Goal: Information Seeking & Learning: Learn about a topic

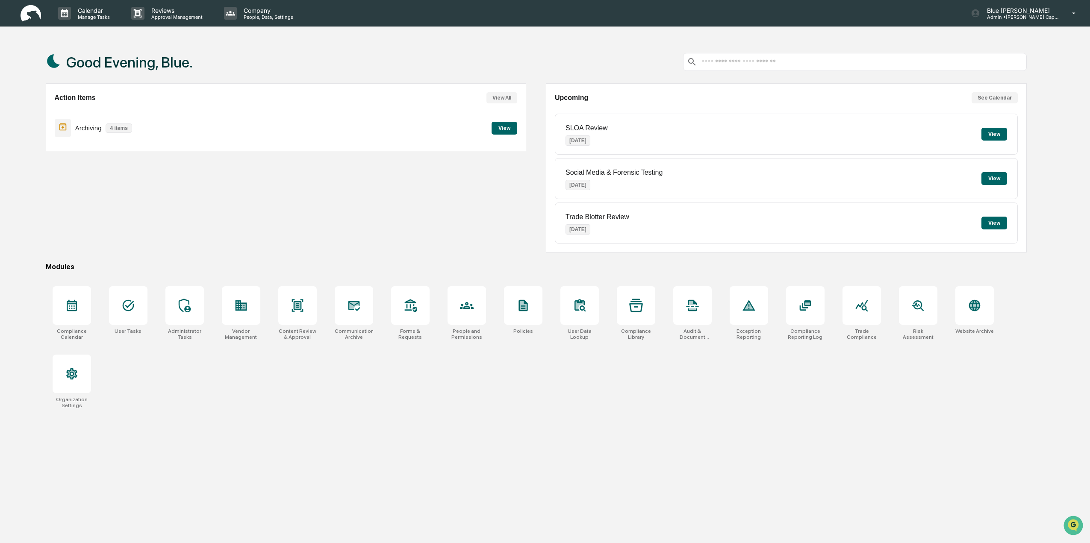
click at [503, 126] on button "View" at bounding box center [505, 128] width 26 height 13
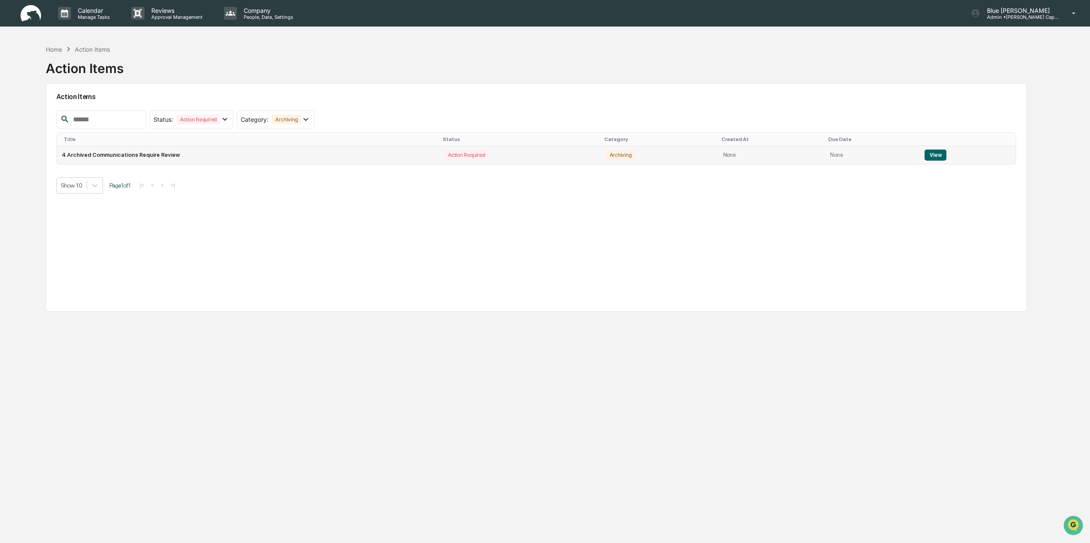
click at [930, 152] on button "View" at bounding box center [936, 155] width 22 height 11
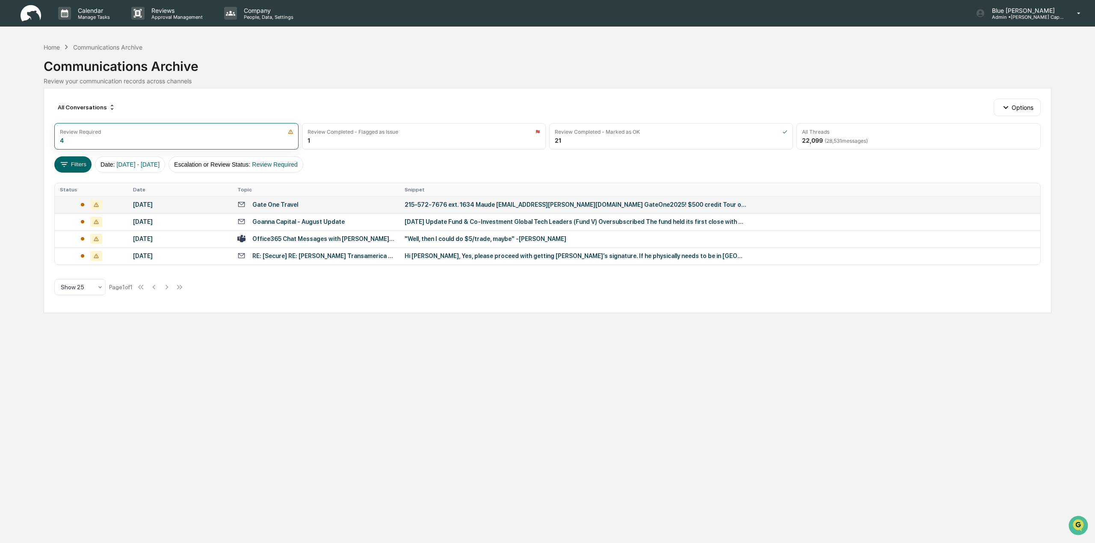
click at [278, 204] on div "Gate One Travel" at bounding box center [275, 204] width 46 height 7
click at [75, 359] on div "Calendar Manage Tasks Reviews Approval Management Company People, Data, Setting…" at bounding box center [547, 271] width 1095 height 543
click at [162, 219] on div "[DATE]" at bounding box center [180, 221] width 94 height 7
click at [54, 370] on div "Calendar Manage Tasks Reviews Approval Management Company People, Data, Setting…" at bounding box center [547, 271] width 1095 height 543
click at [151, 238] on div "[DATE]" at bounding box center [180, 239] width 94 height 7
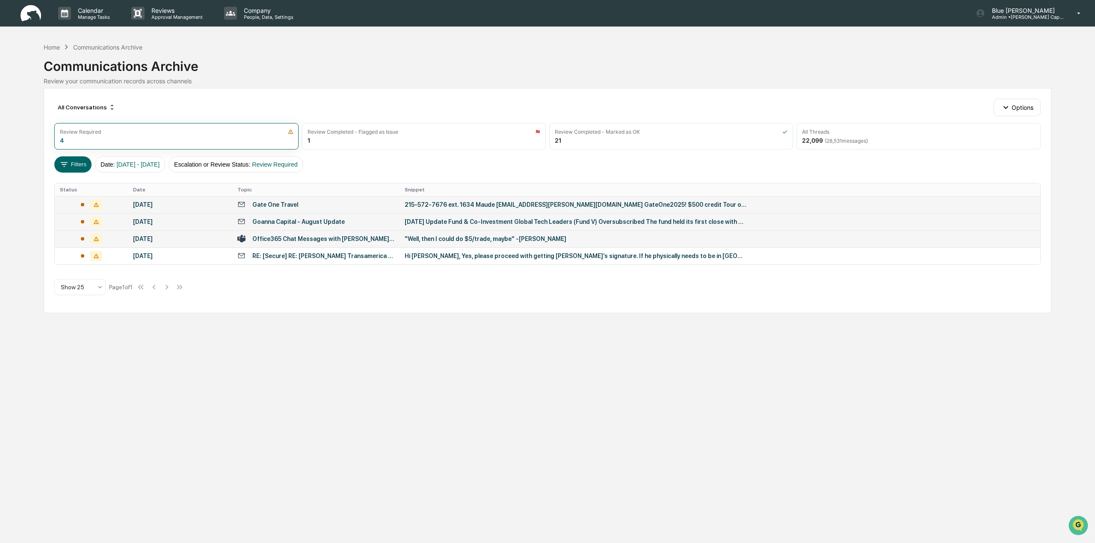
click at [64, 347] on div "Calendar Manage Tasks Reviews Approval Management Company People, Data, Setting…" at bounding box center [547, 271] width 1095 height 543
click at [325, 256] on div "RE: [Secure] RE: [PERSON_NAME] Transamerica App" at bounding box center [323, 256] width 142 height 7
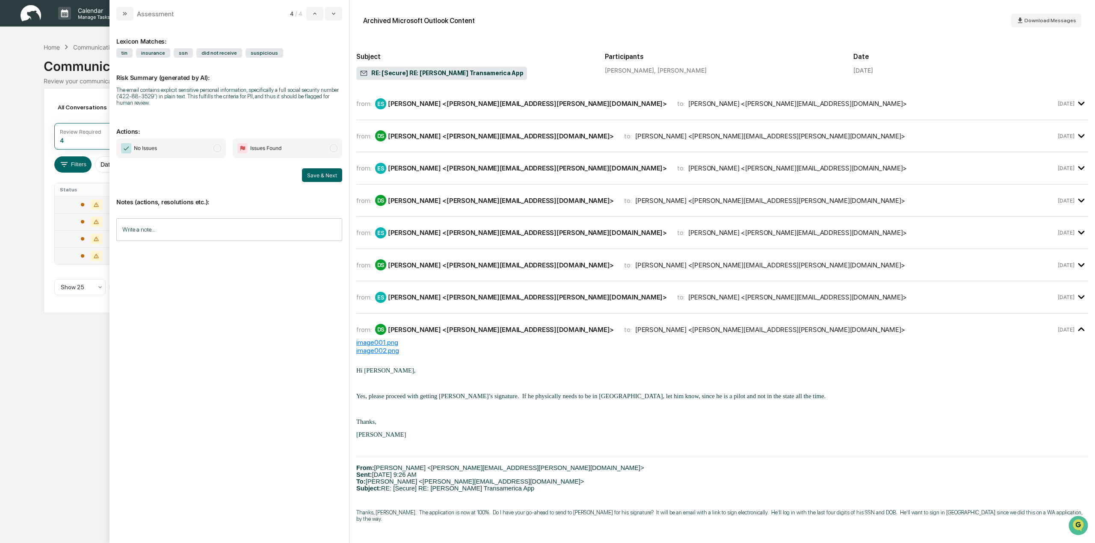
click at [1077, 298] on icon "modal" at bounding box center [1080, 298] width 6 height 4
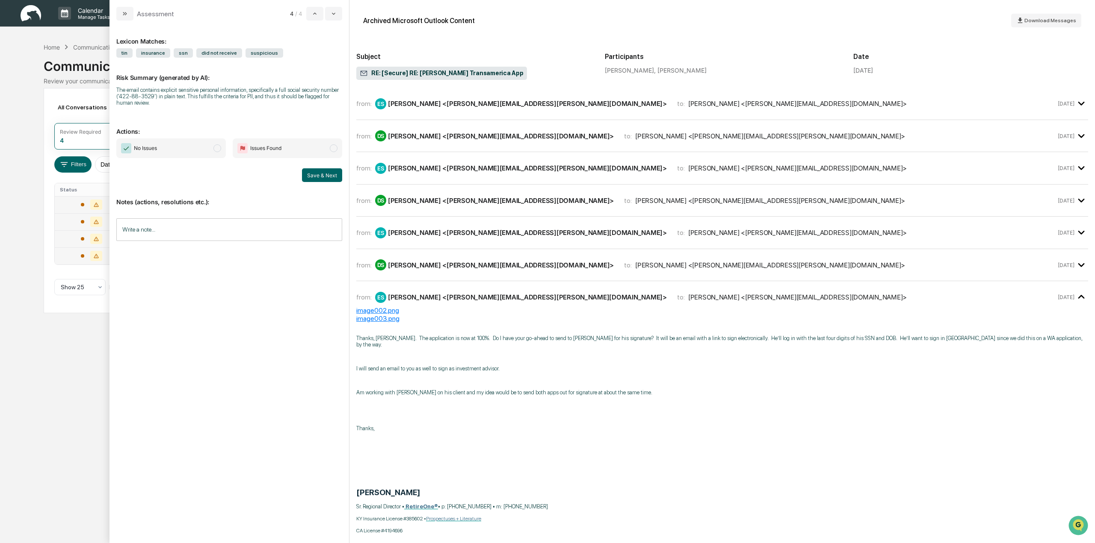
click at [1077, 264] on icon "modal" at bounding box center [1081, 265] width 14 height 14
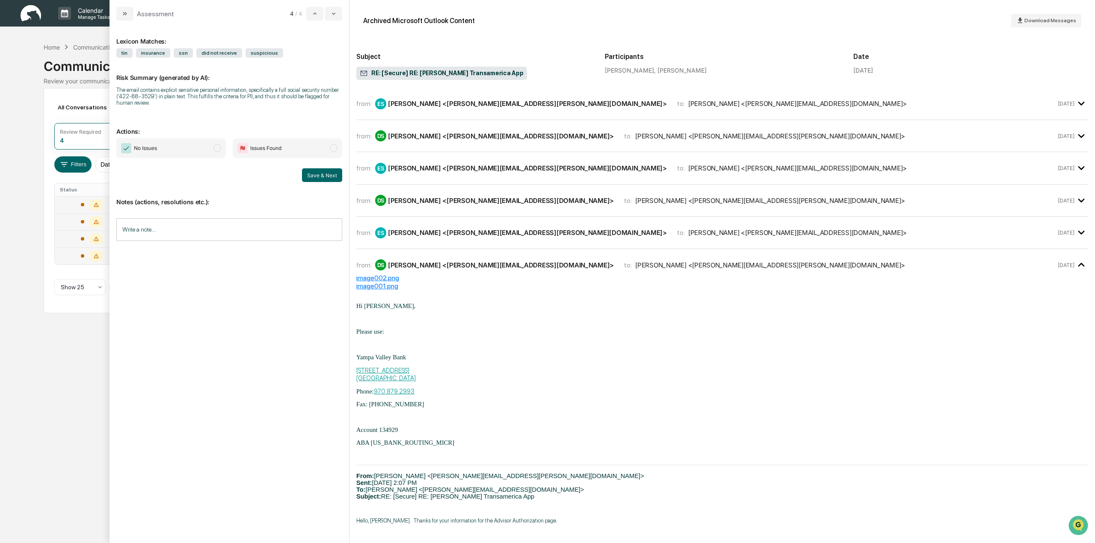
click at [1079, 233] on icon "modal" at bounding box center [1081, 233] width 14 height 14
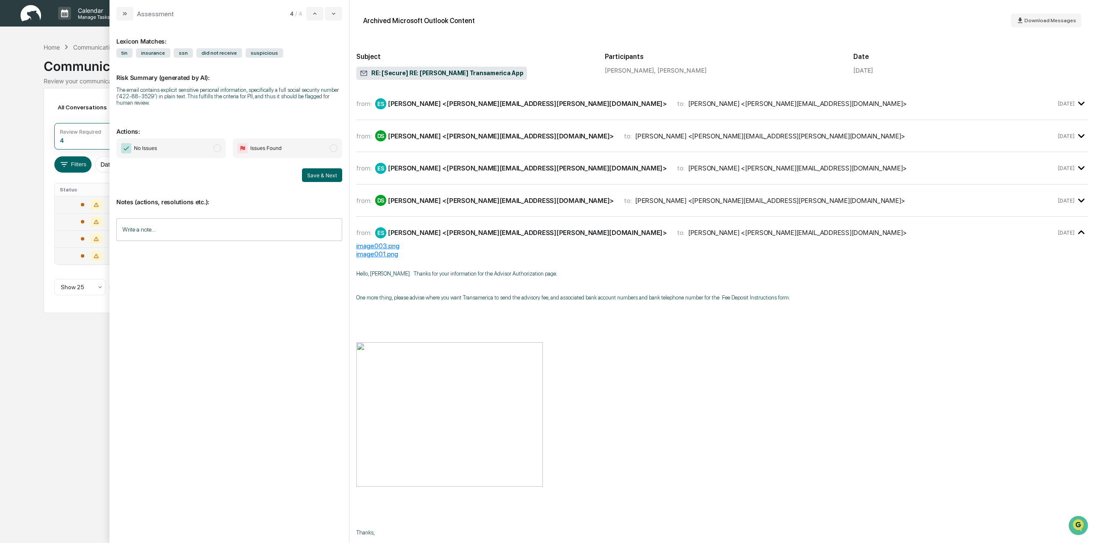
click at [1077, 105] on icon "modal" at bounding box center [1080, 104] width 6 height 4
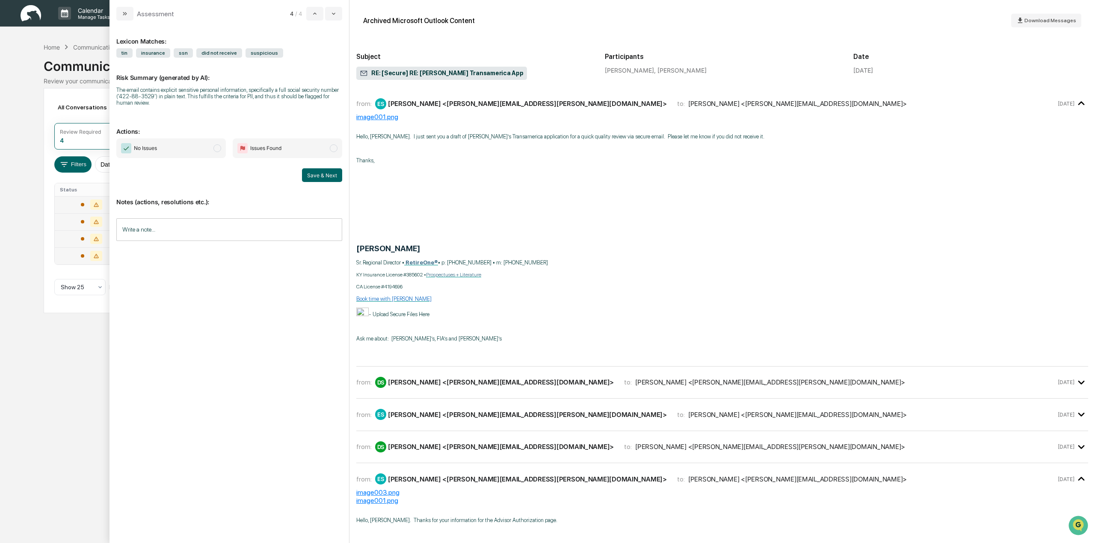
scroll to position [171, 0]
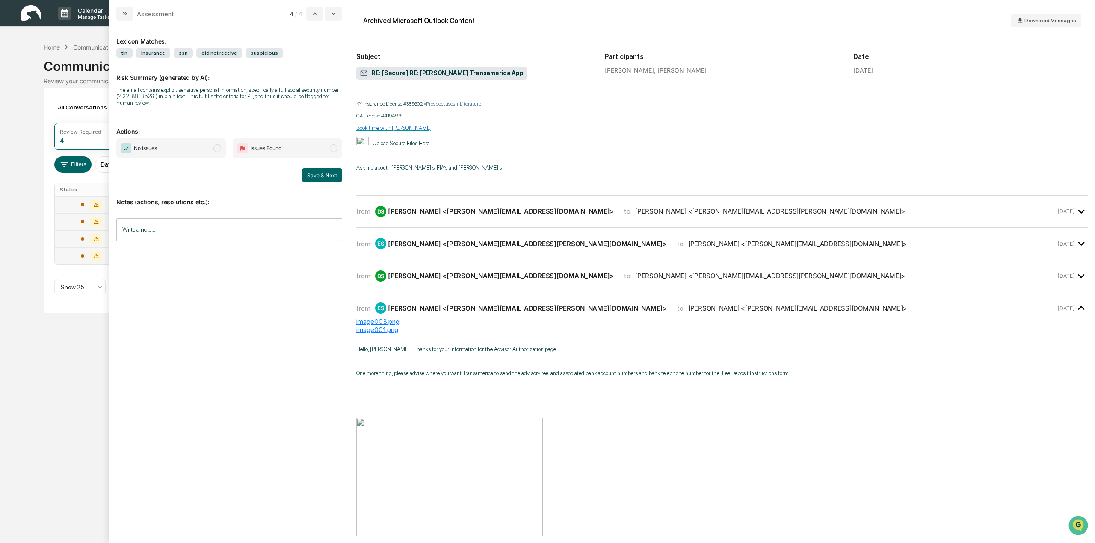
click at [1077, 212] on icon "modal" at bounding box center [1081, 212] width 14 height 14
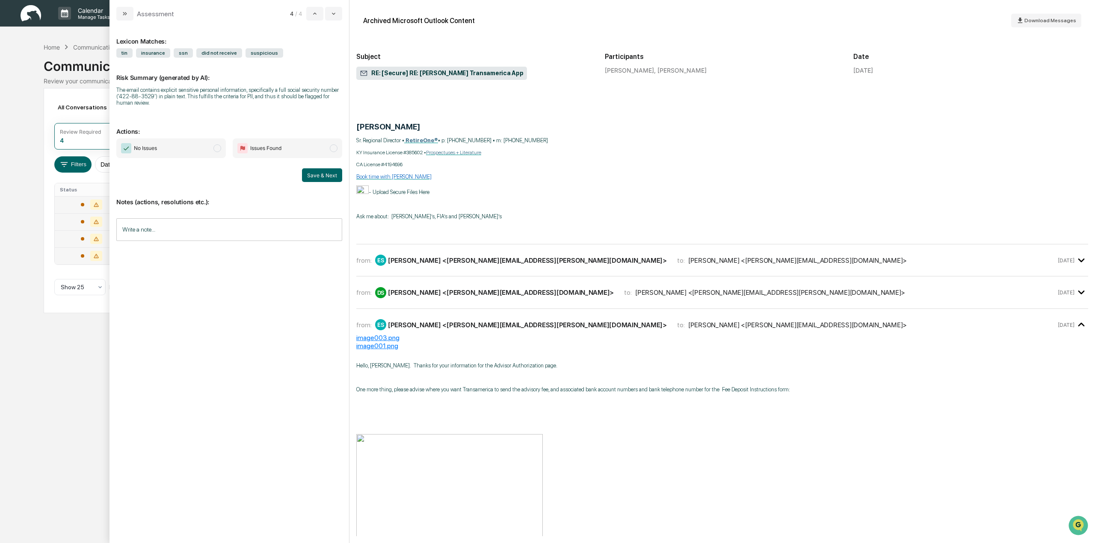
scroll to position [727, 0]
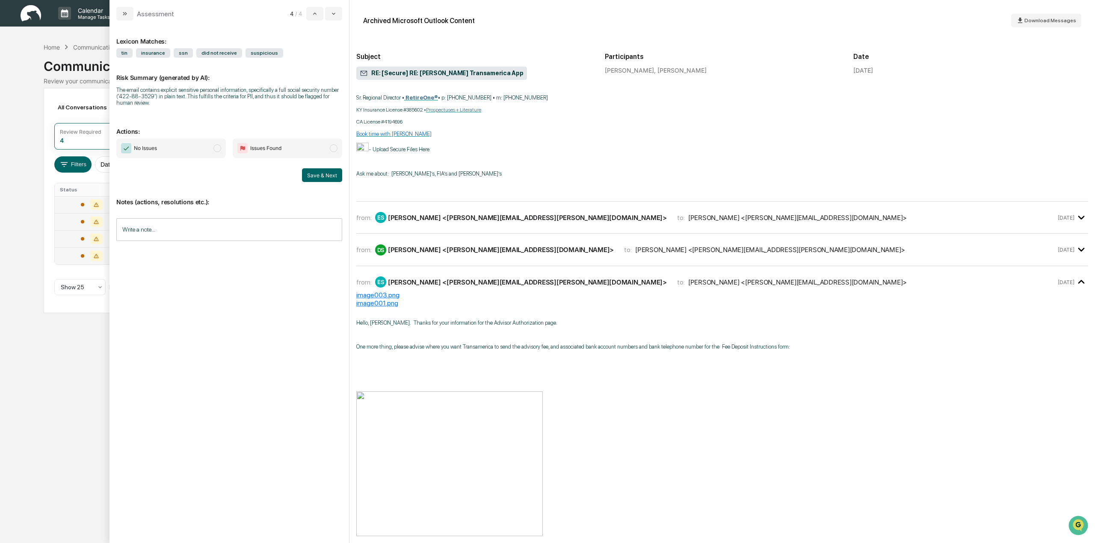
click at [1077, 219] on icon "modal" at bounding box center [1081, 218] width 14 height 14
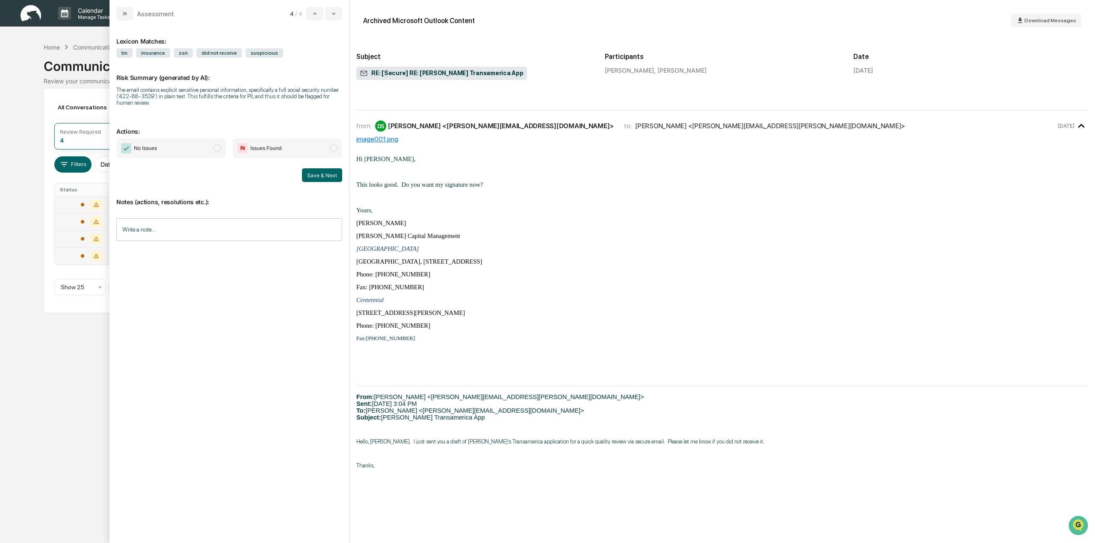
scroll to position [86, 0]
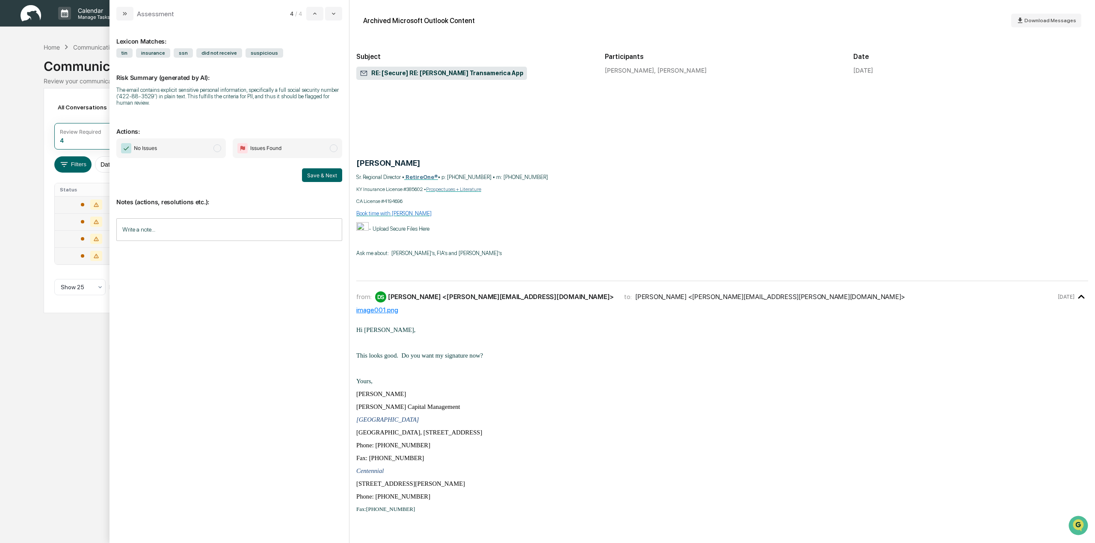
click at [378, 310] on div "image001.png" at bounding box center [722, 310] width 732 height 8
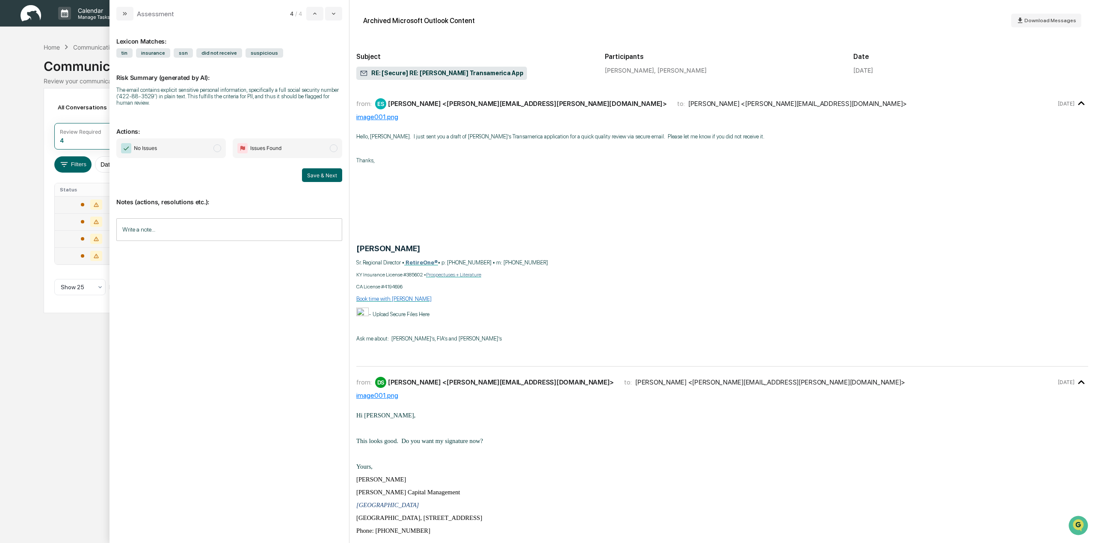
click at [78, 373] on div "Calendar Manage Tasks Reviews Approval Management Company People, Data, Setting…" at bounding box center [547, 271] width 1095 height 543
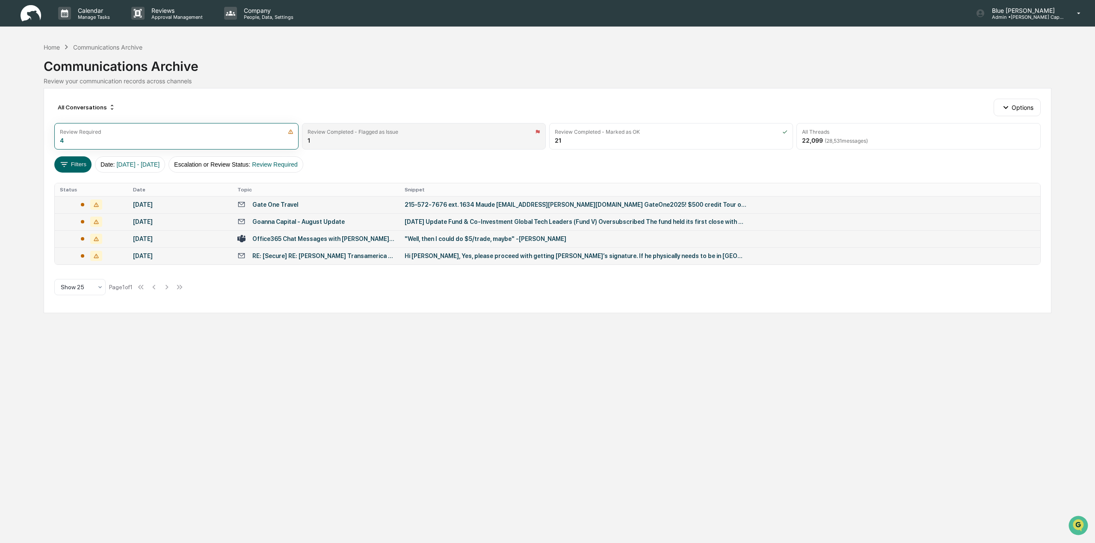
click at [371, 135] on div "Review Completed - Flagged as Issue" at bounding box center [352, 132] width 91 height 6
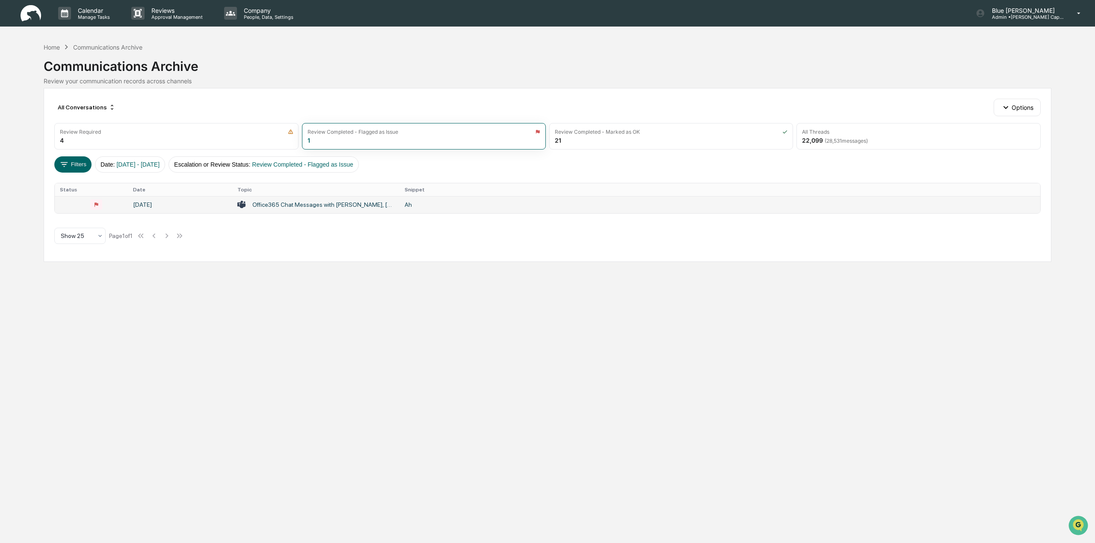
click at [331, 206] on div "Office365 Chat Messages with [PERSON_NAME], [PERSON_NAME] on [DATE]" at bounding box center [323, 204] width 142 height 7
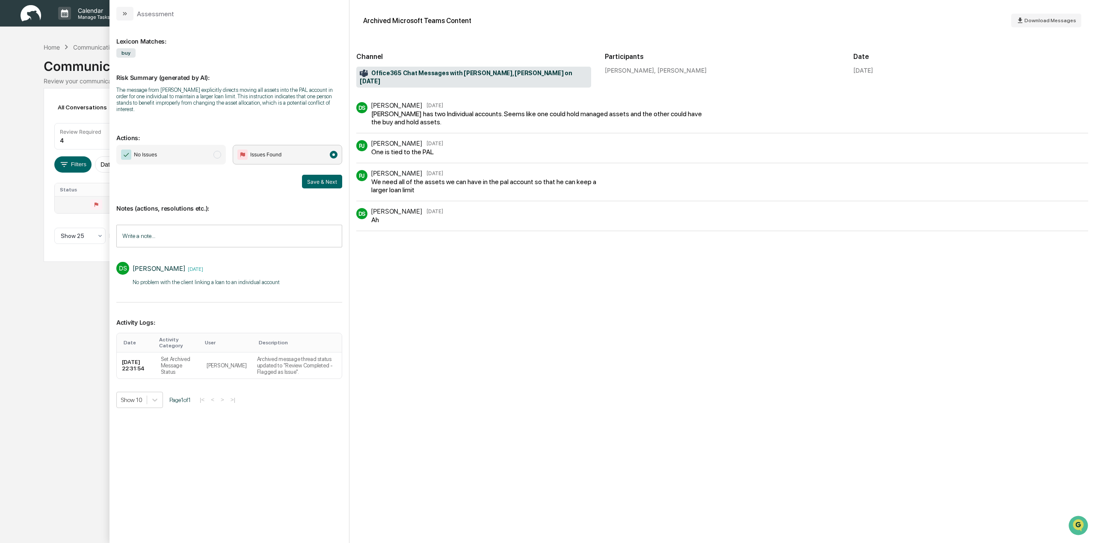
click at [217, 151] on span "modal" at bounding box center [217, 155] width 8 height 8
click at [322, 175] on button "Save & Next" at bounding box center [322, 182] width 40 height 14
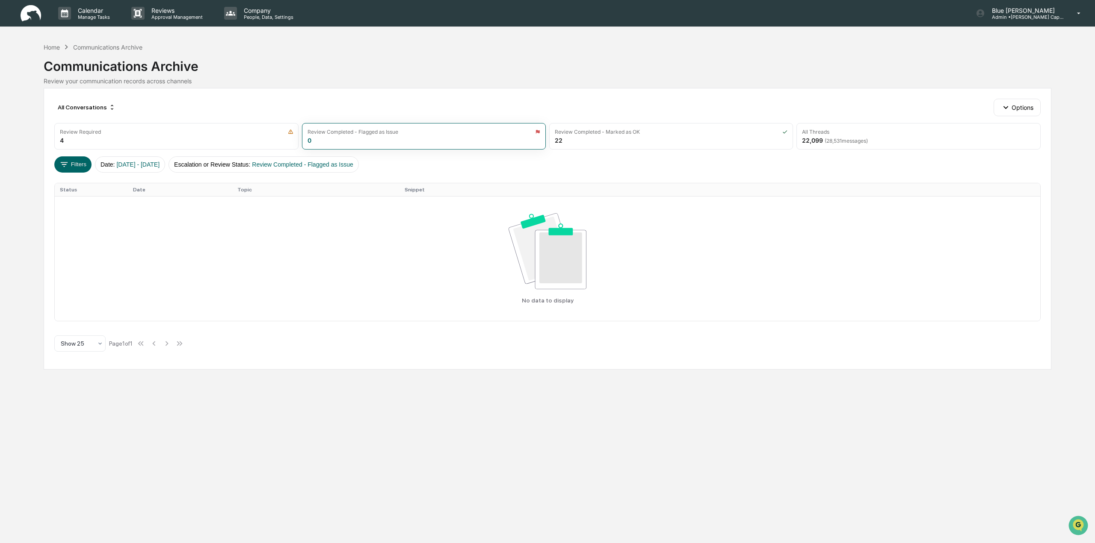
click at [240, 108] on div "All Conversations Options" at bounding box center [547, 107] width 986 height 17
click at [186, 133] on div "Review Required" at bounding box center [176, 132] width 233 height 6
